Goal: Information Seeking & Learning: Understand process/instructions

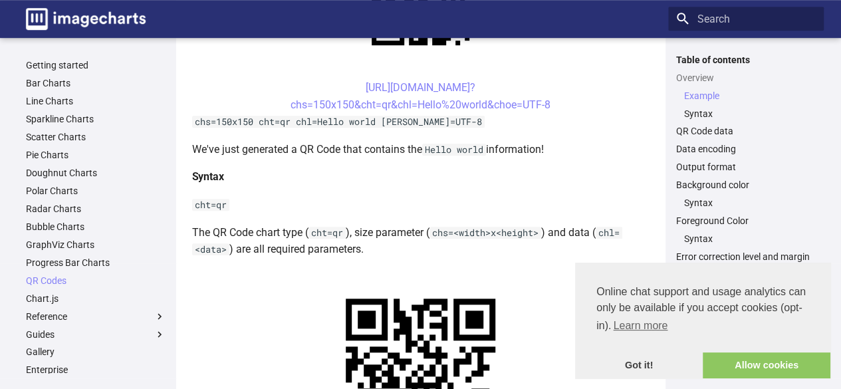
scroll to position [399, 0]
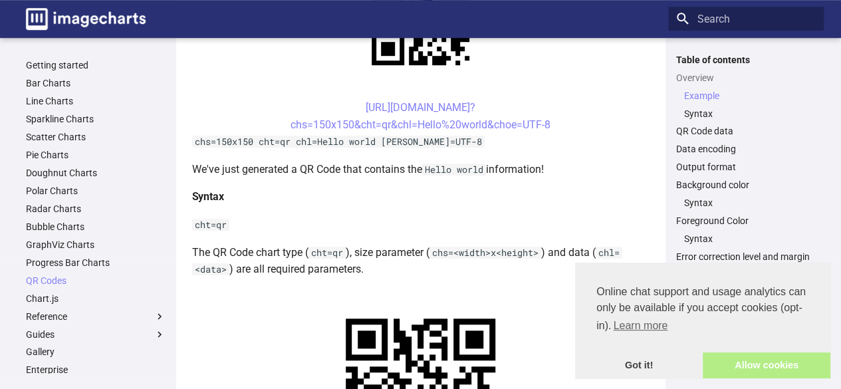
click at [728, 364] on link "Allow cookies" at bounding box center [767, 365] width 128 height 27
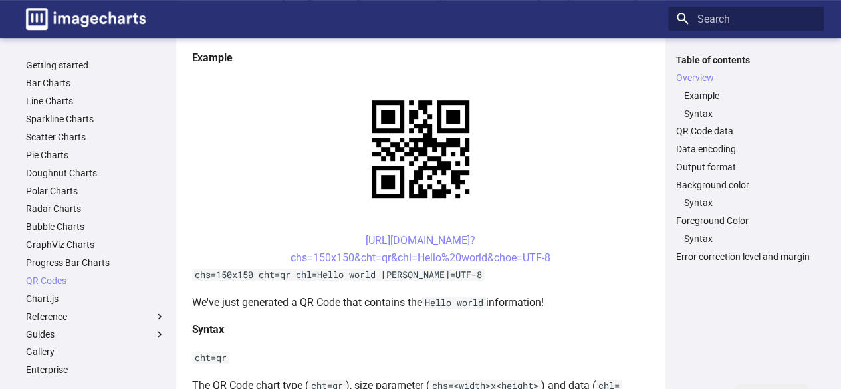
scroll to position [133, 0]
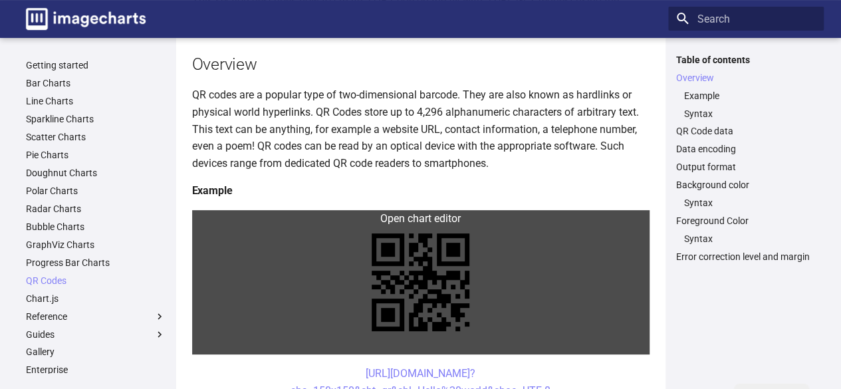
click at [431, 217] on link at bounding box center [421, 282] width 458 height 144
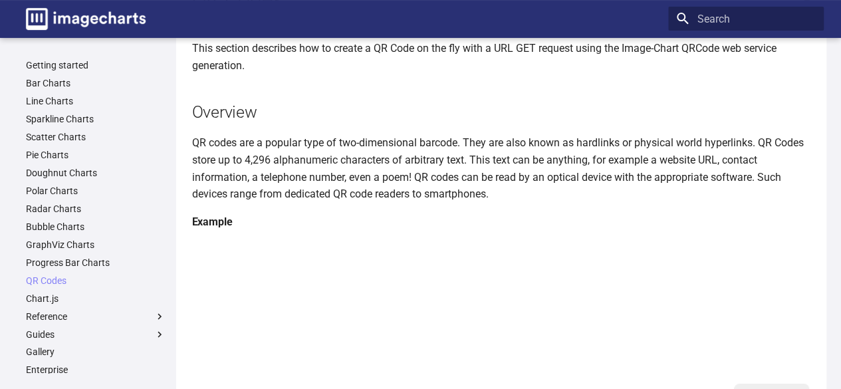
scroll to position [0, 0]
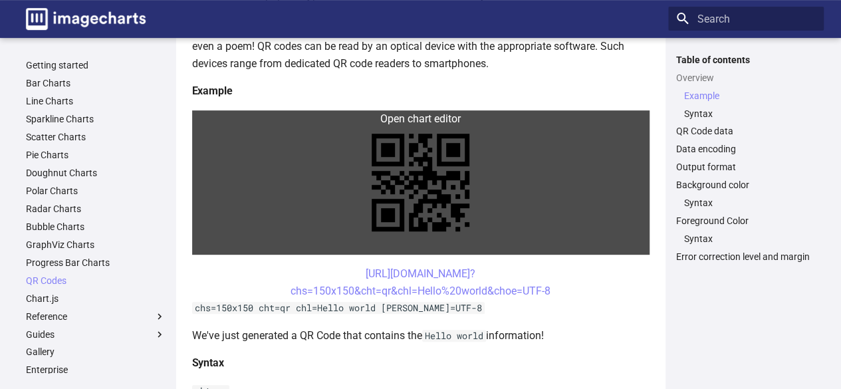
scroll to position [266, 0]
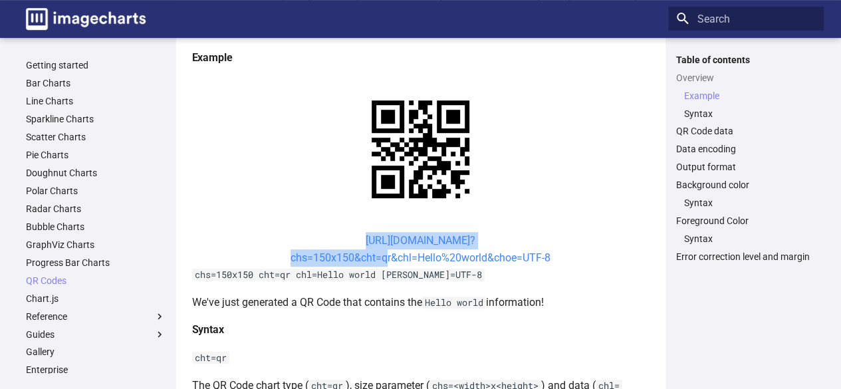
drag, startPoint x: 342, startPoint y: 239, endPoint x: 382, endPoint y: 259, distance: 44.3
click at [382, 259] on center "[URL][DOMAIN_NAME]? chs=150x150&cht=qr&chl=Hello%20world&choe=UTF-8" at bounding box center [421, 249] width 458 height 34
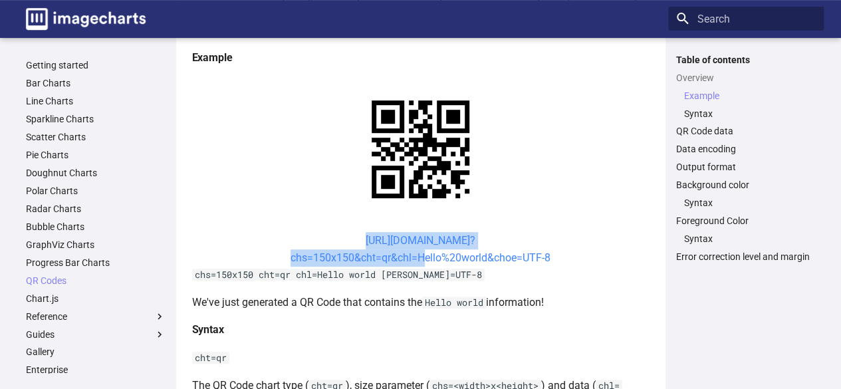
drag, startPoint x: 340, startPoint y: 239, endPoint x: 417, endPoint y: 261, distance: 79.6
click at [416, 261] on center "[URL][DOMAIN_NAME]? chs=150x150&cht=qr&chl=Hello%20world&choe=UTF-8" at bounding box center [421, 249] width 458 height 34
copy link "[URL][DOMAIN_NAME]? chs=150x150&cht=qr&chl="
